Goal: Check status: Check status

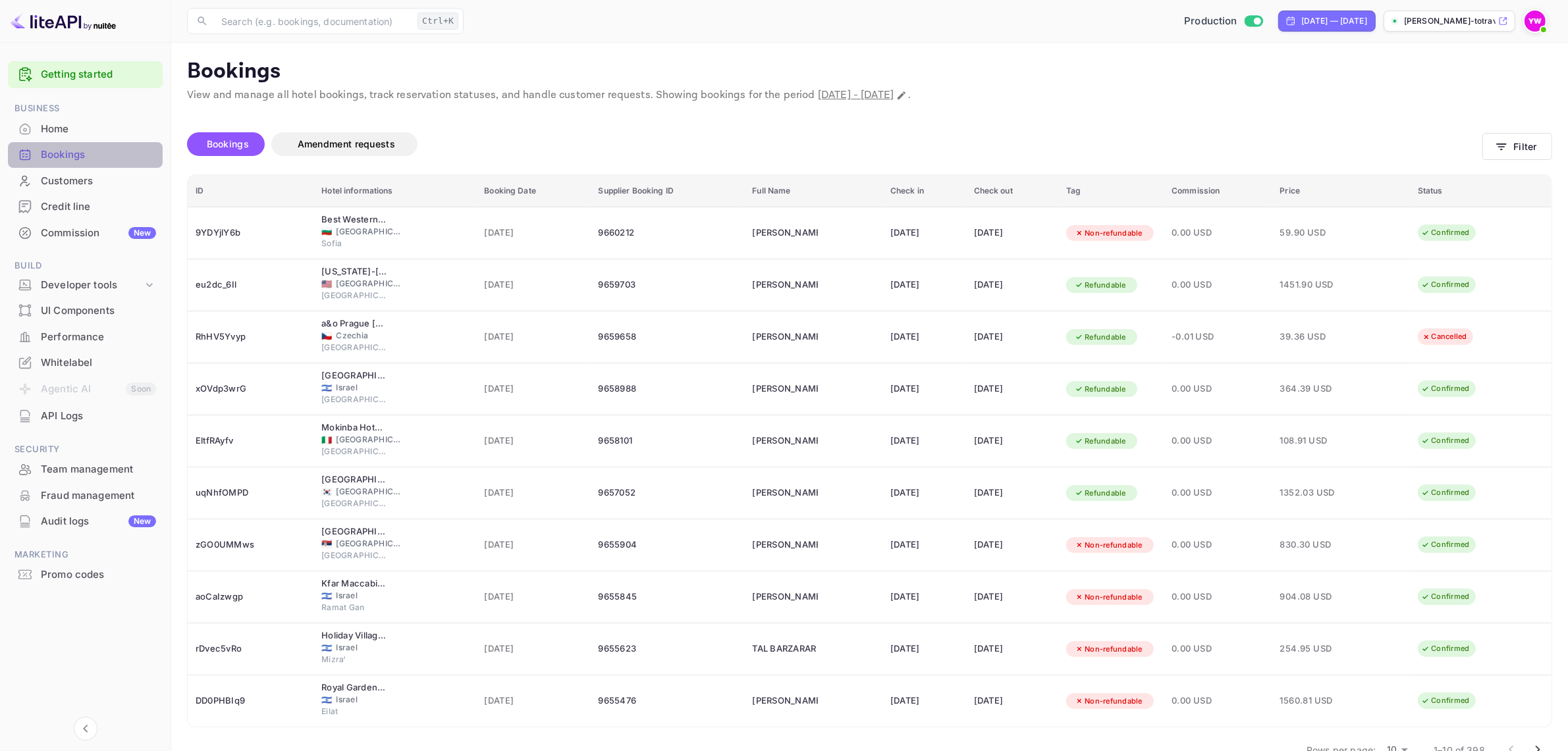
click at [64, 156] on div "Bookings" at bounding box center [98, 154] width 115 height 15
click at [225, 143] on span "Bookings" at bounding box center [227, 143] width 42 height 12
click at [221, 143] on span "Bookings" at bounding box center [227, 143] width 42 height 12
click at [309, 27] on input "text" at bounding box center [312, 21] width 199 height 27
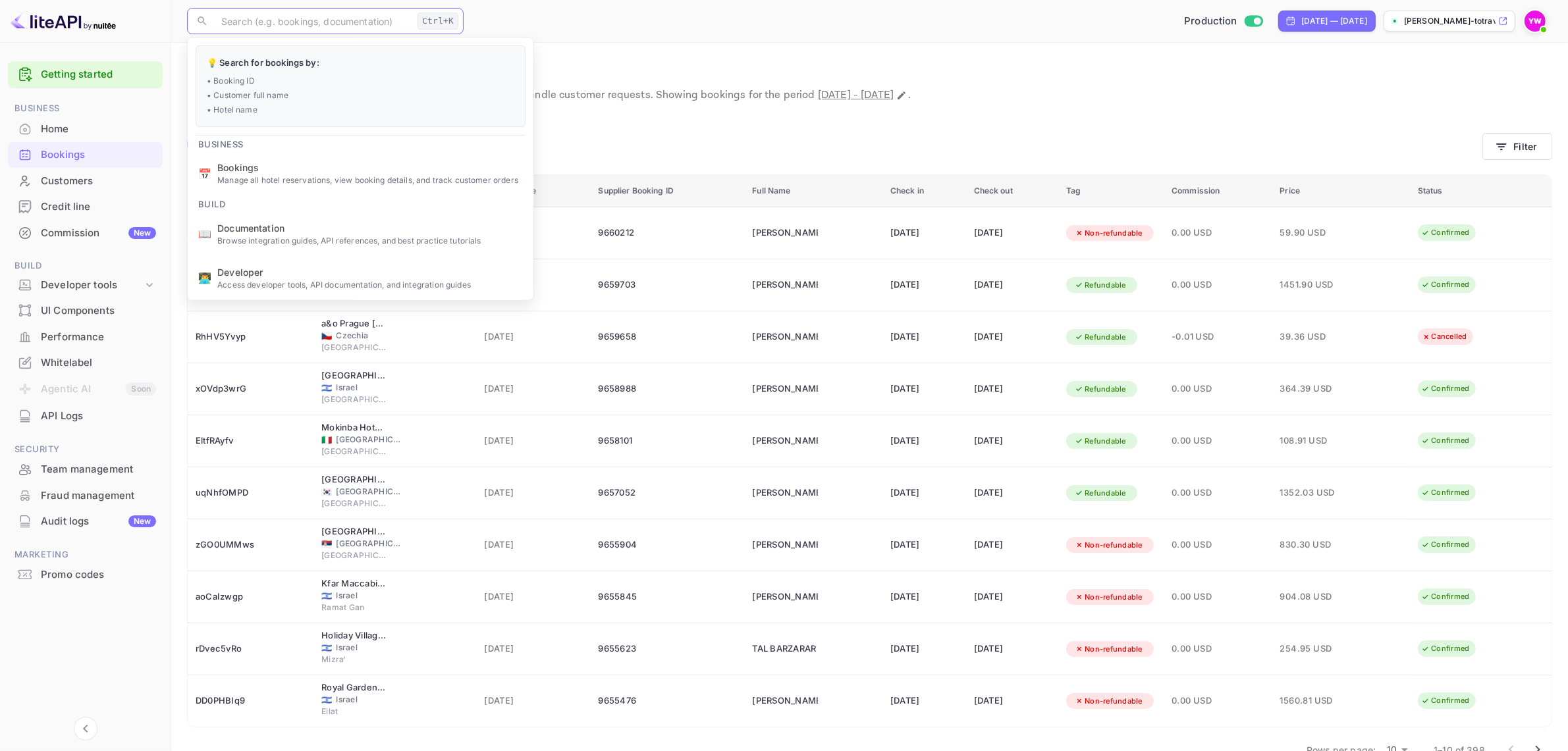
paste input "EltfRAyfv"
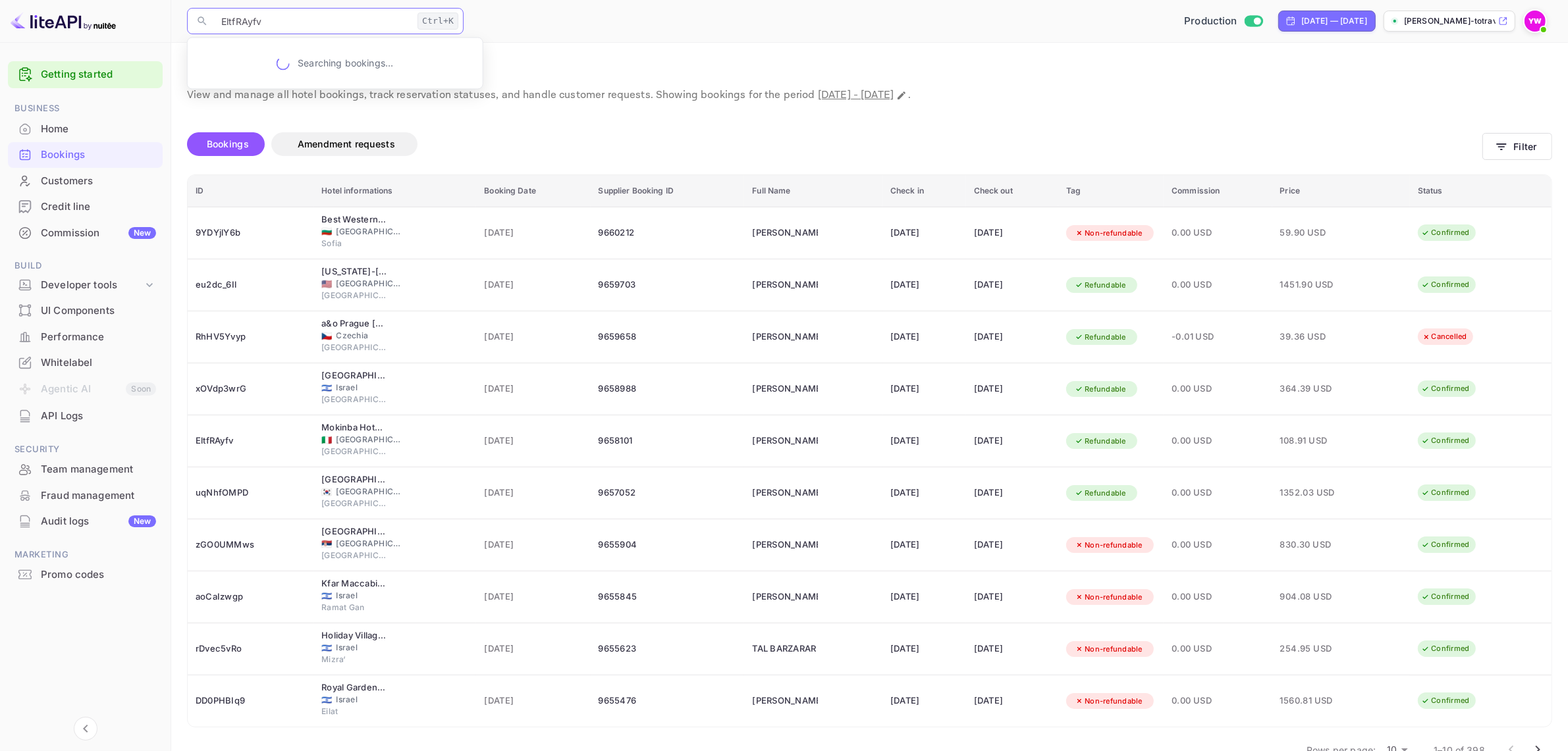
type input "EltfRAyfv"
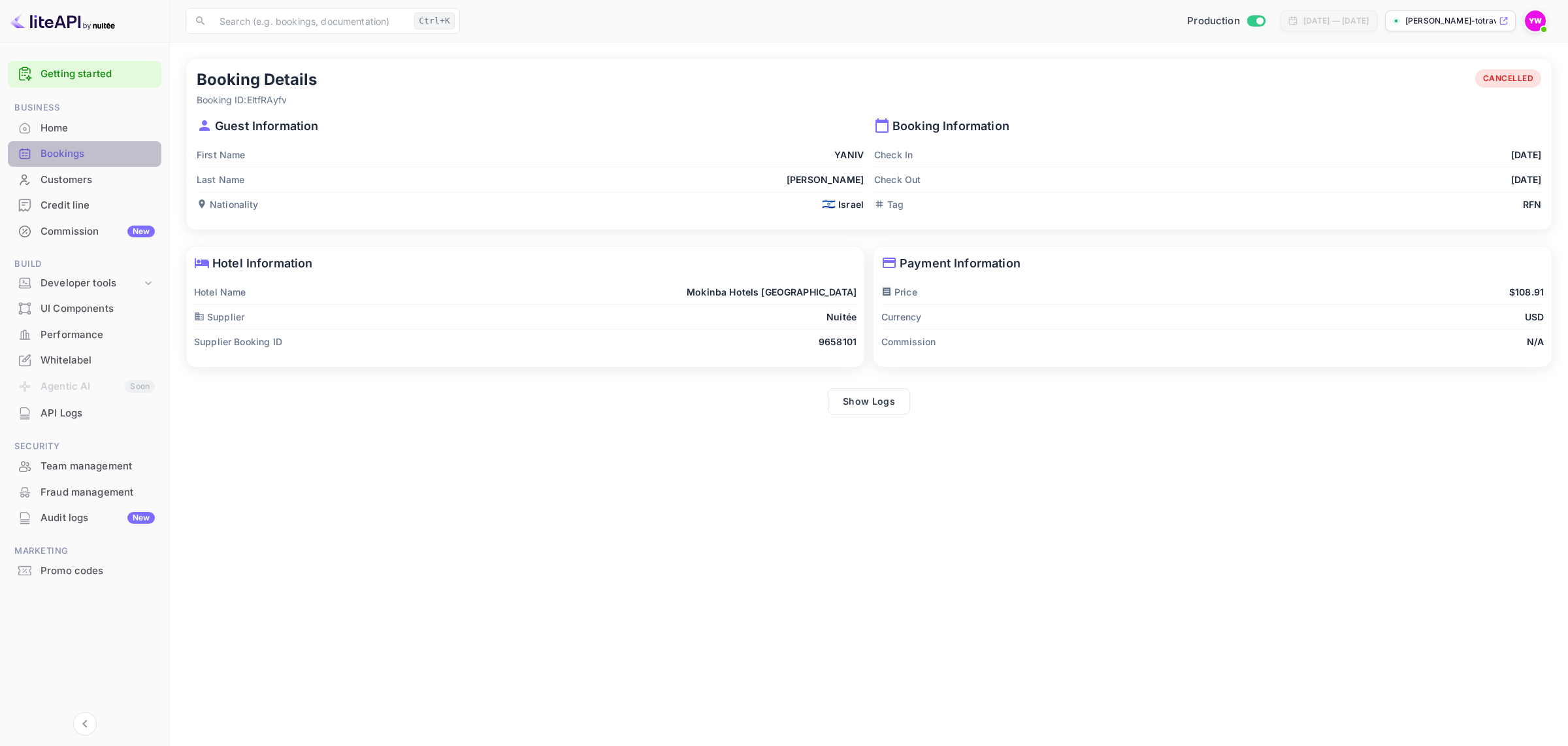
click at [64, 152] on div "Bookings" at bounding box center [97, 153] width 114 height 15
